Goal: Find specific page/section: Find specific page/section

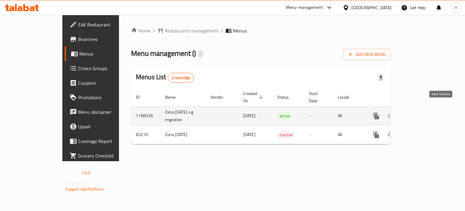
click at [428, 112] on link "enhanced table" at bounding box center [420, 115] width 15 height 15
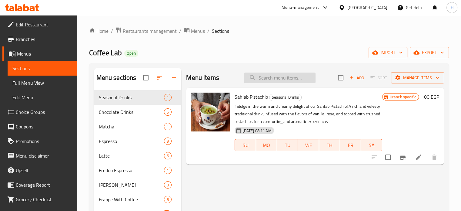
click at [292, 76] on input "search" at bounding box center [280, 77] width 72 height 11
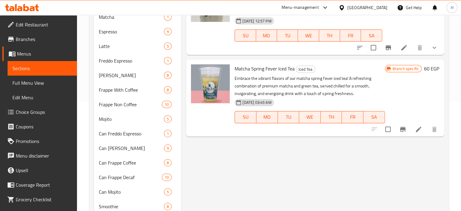
scroll to position [30, 0]
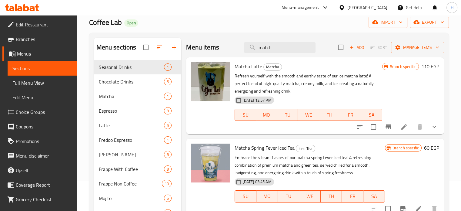
type input "match"
click at [24, 9] on icon at bounding box center [26, 7] width 6 height 7
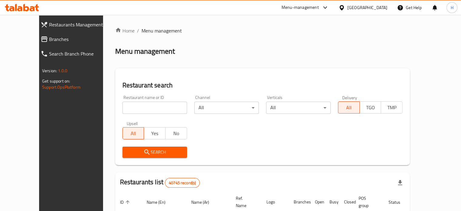
drag, startPoint x: 0, startPoint y: 0, endPoint x: 135, endPoint y: 110, distance: 173.6
click at [135, 110] on input "search" at bounding box center [154, 108] width 65 height 12
paste input "671907"
type input "671907"
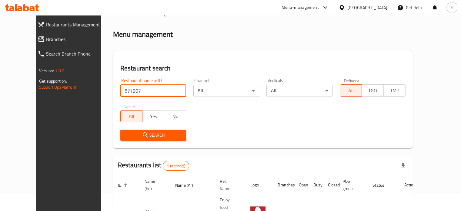
scroll to position [47, 0]
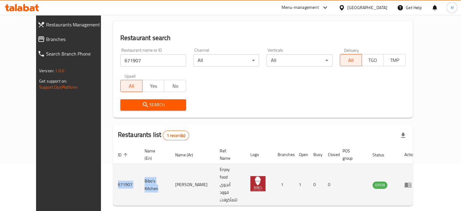
drag, startPoint x: 147, startPoint y: 166, endPoint x: 92, endPoint y: 169, distance: 54.9
click at [113, 169] on tr "671907 Bibo's Kitchen بيبوز كيتشن Enjoy food أنجوى فوود للمأكولات 1 1 0 0 OPEN" at bounding box center [266, 185] width 307 height 42
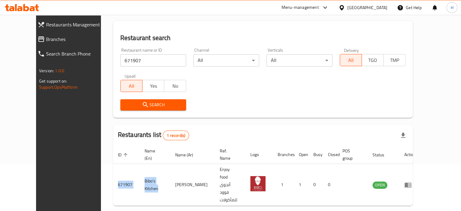
copy tr "671907 Bibo's Kitchen"
